Goal: Information Seeking & Learning: Learn about a topic

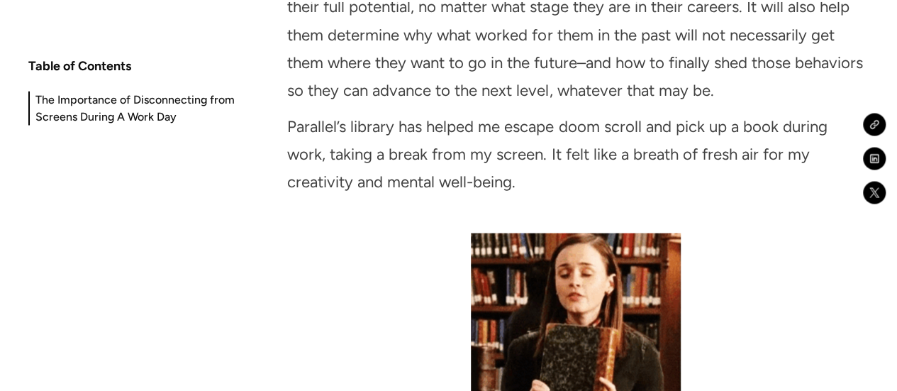
scroll to position [8258, 0]
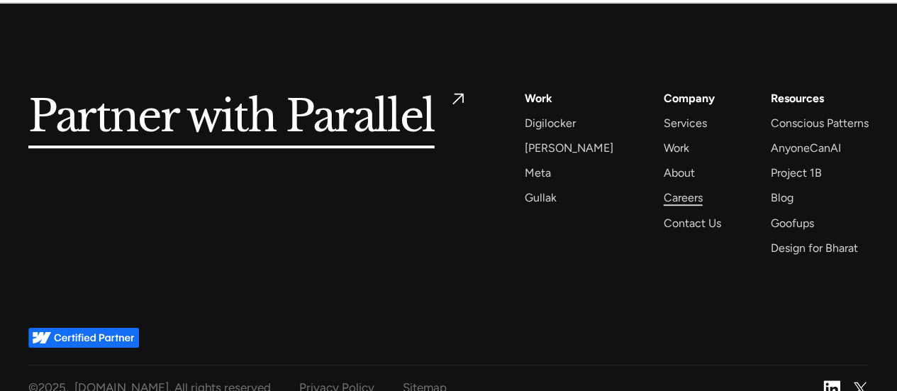
click at [663, 188] on div "Careers" at bounding box center [682, 197] width 39 height 19
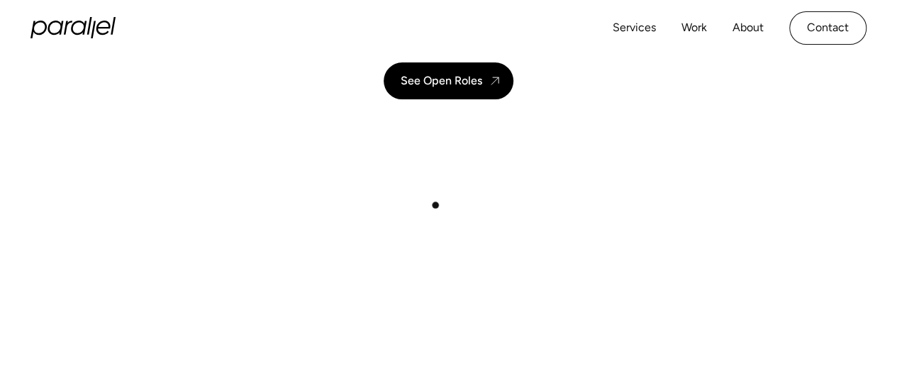
scroll to position [236, 0]
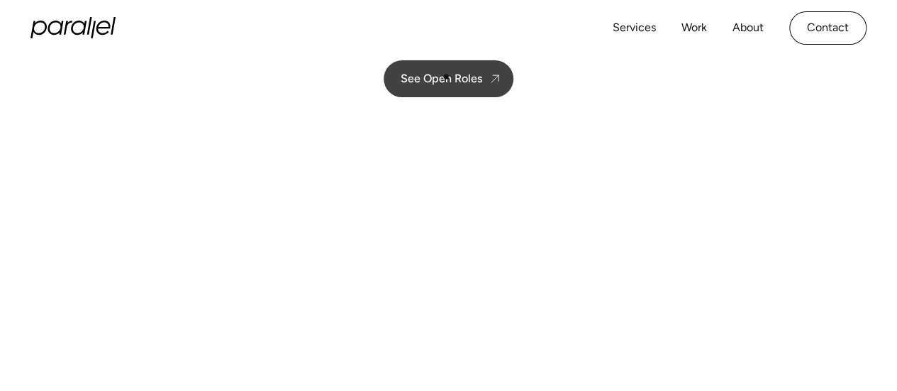
click at [444, 79] on div "See Open Roles" at bounding box center [441, 78] width 82 height 13
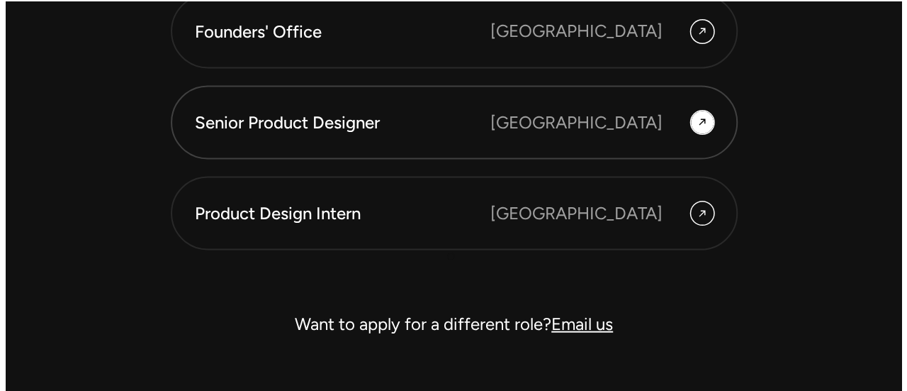
scroll to position [4030, 0]
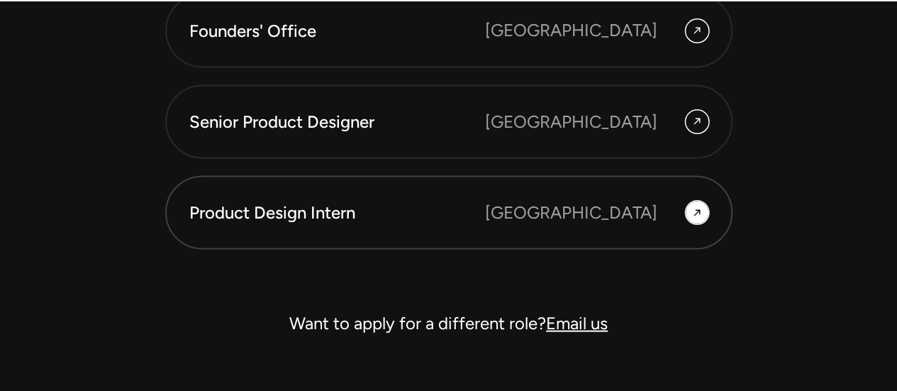
click at [459, 209] on div "Product Design Intern" at bounding box center [337, 212] width 296 height 24
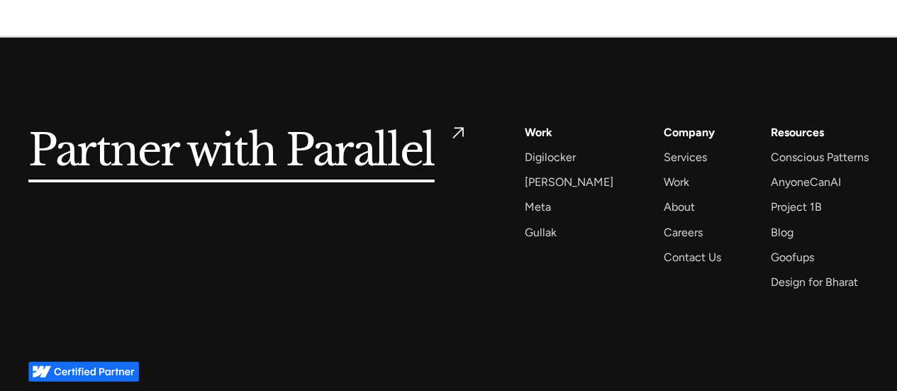
scroll to position [5173, 0]
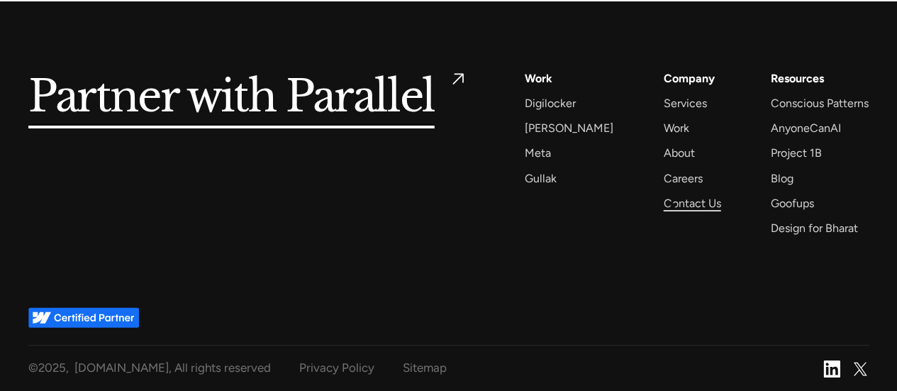
click at [673, 205] on div "Contact Us" at bounding box center [691, 203] width 57 height 19
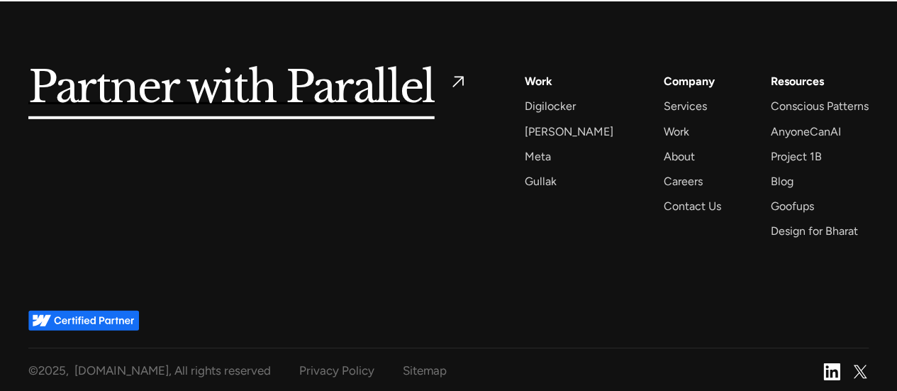
scroll to position [2051, 0]
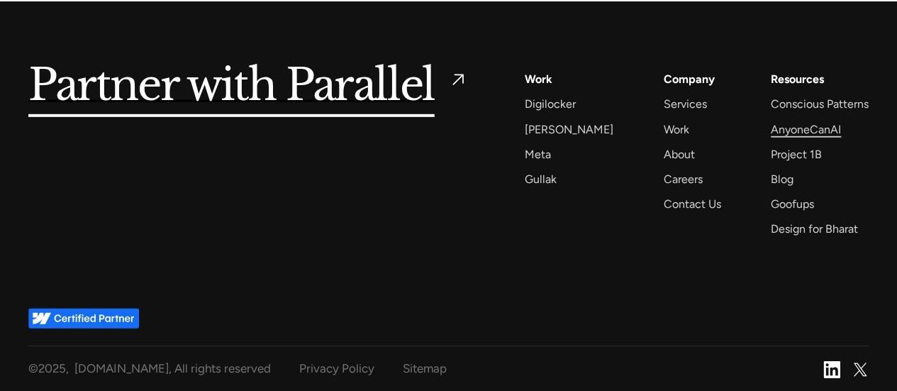
click at [797, 128] on div "AnyoneCanAI" at bounding box center [805, 129] width 70 height 19
